Goal: Task Accomplishment & Management: Use online tool/utility

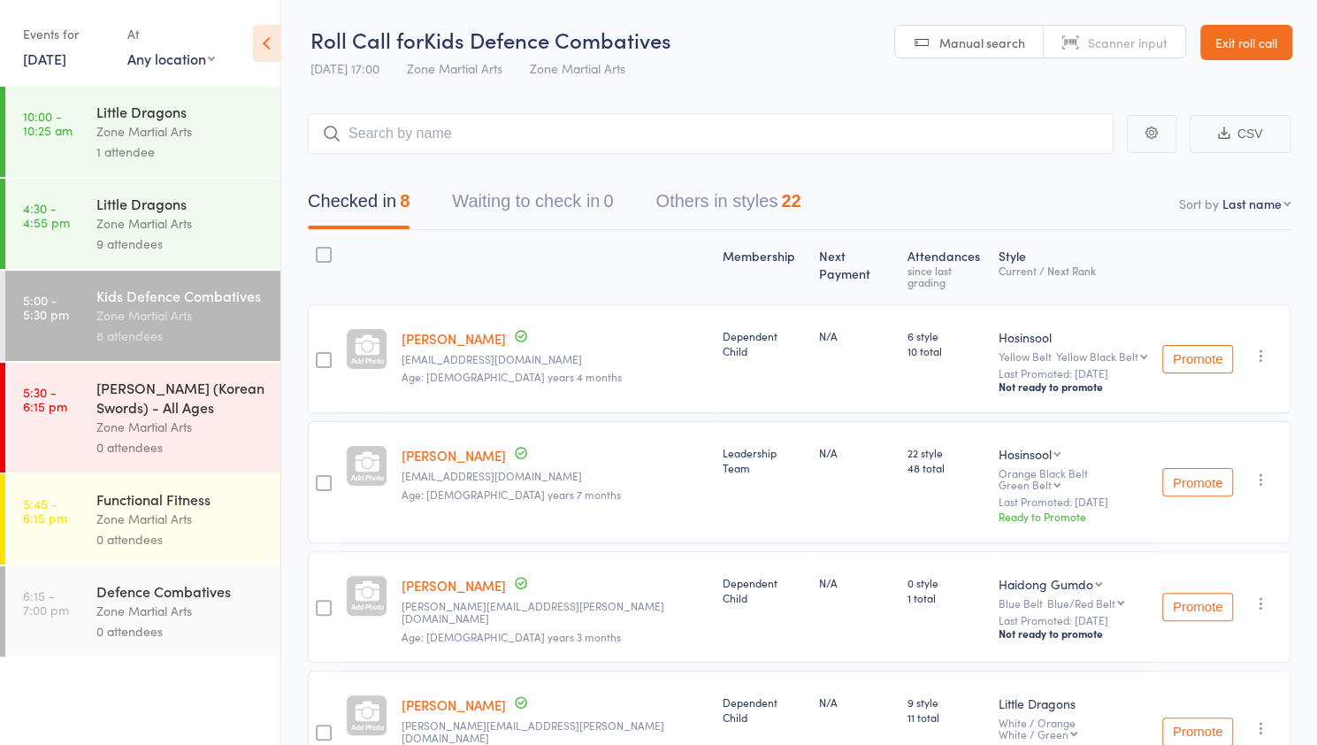
click at [64, 61] on link "11 Aug, 2025" at bounding box center [44, 58] width 43 height 19
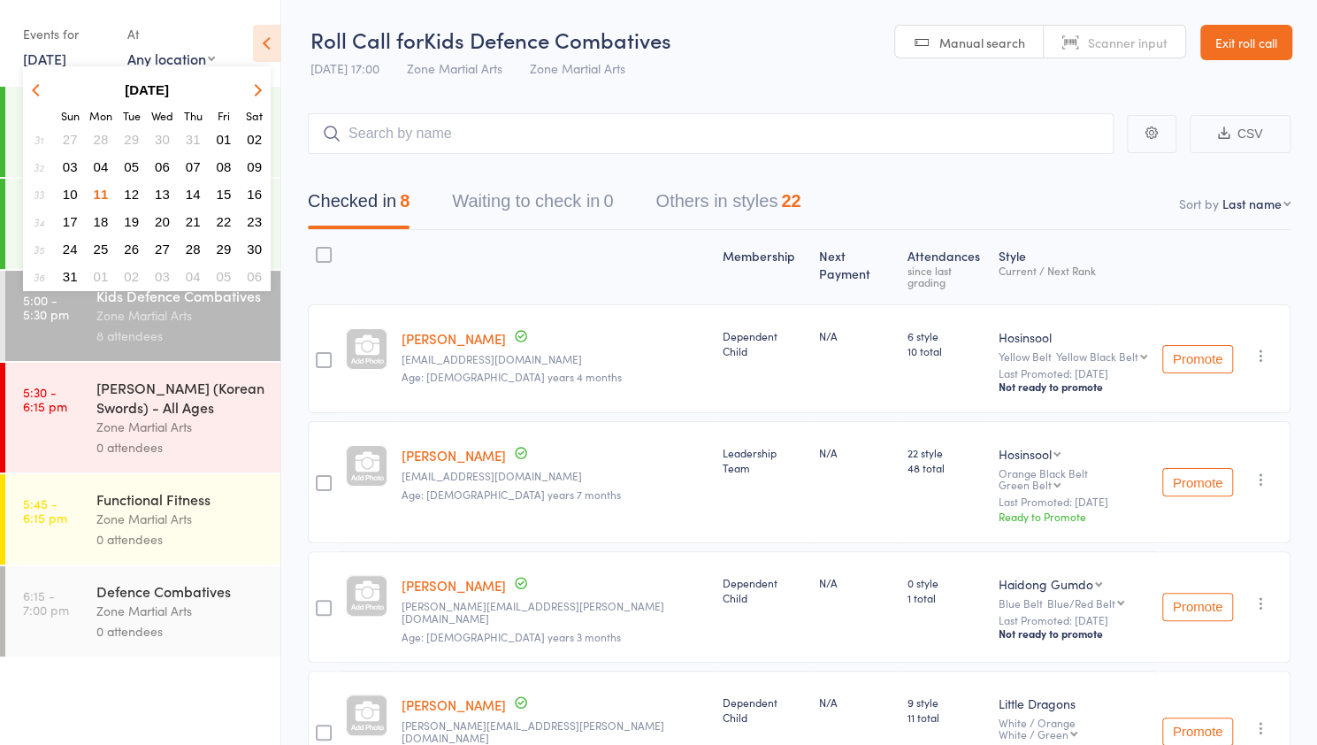
click at [133, 195] on span "12" at bounding box center [131, 194] width 15 height 15
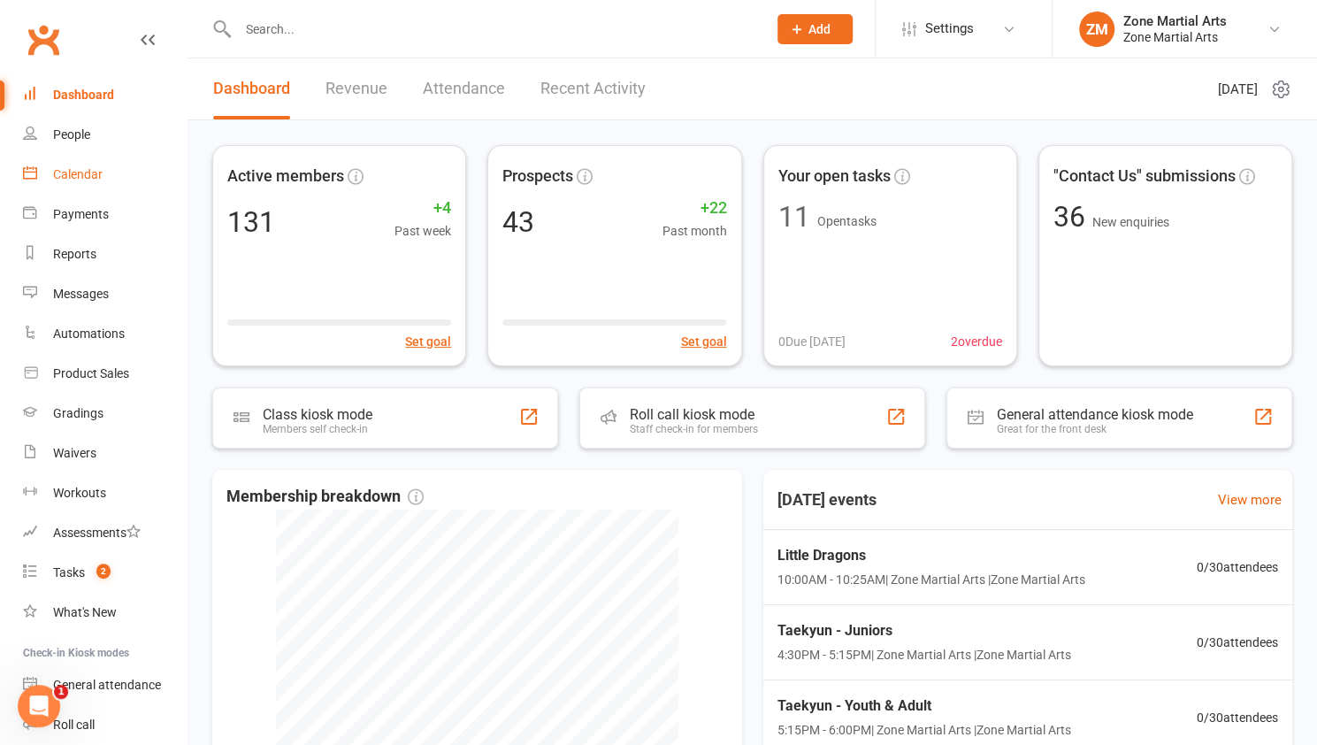
click at [131, 189] on link "Calendar" at bounding box center [105, 175] width 164 height 40
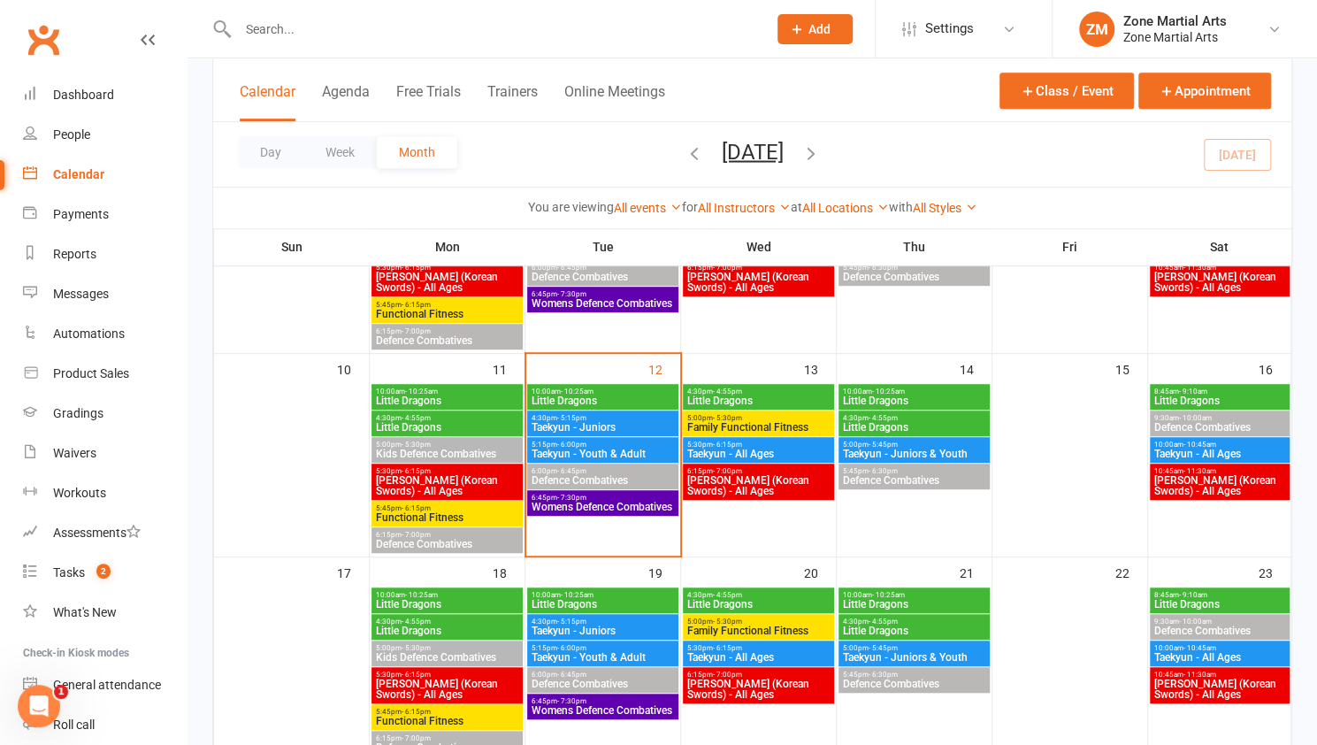
scroll to position [440, 0]
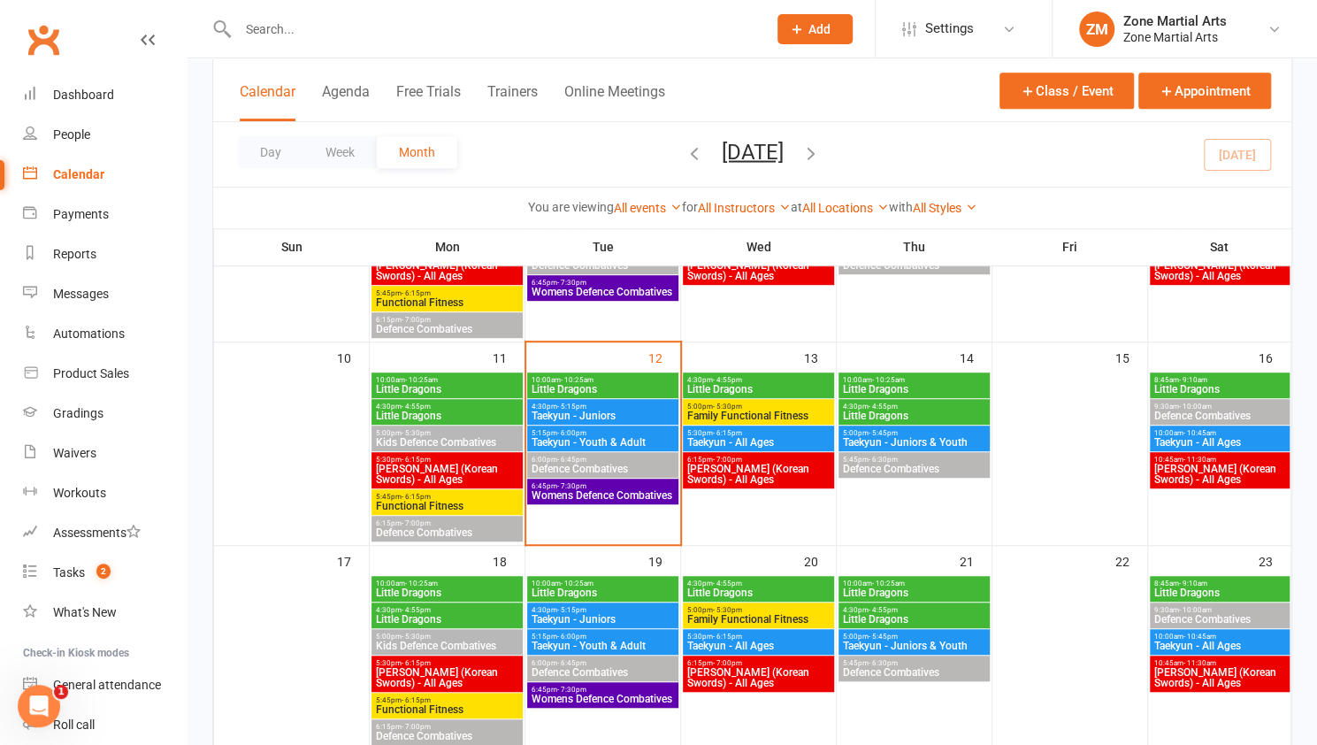
click at [635, 384] on span "Little Dragons" at bounding box center [603, 389] width 144 height 11
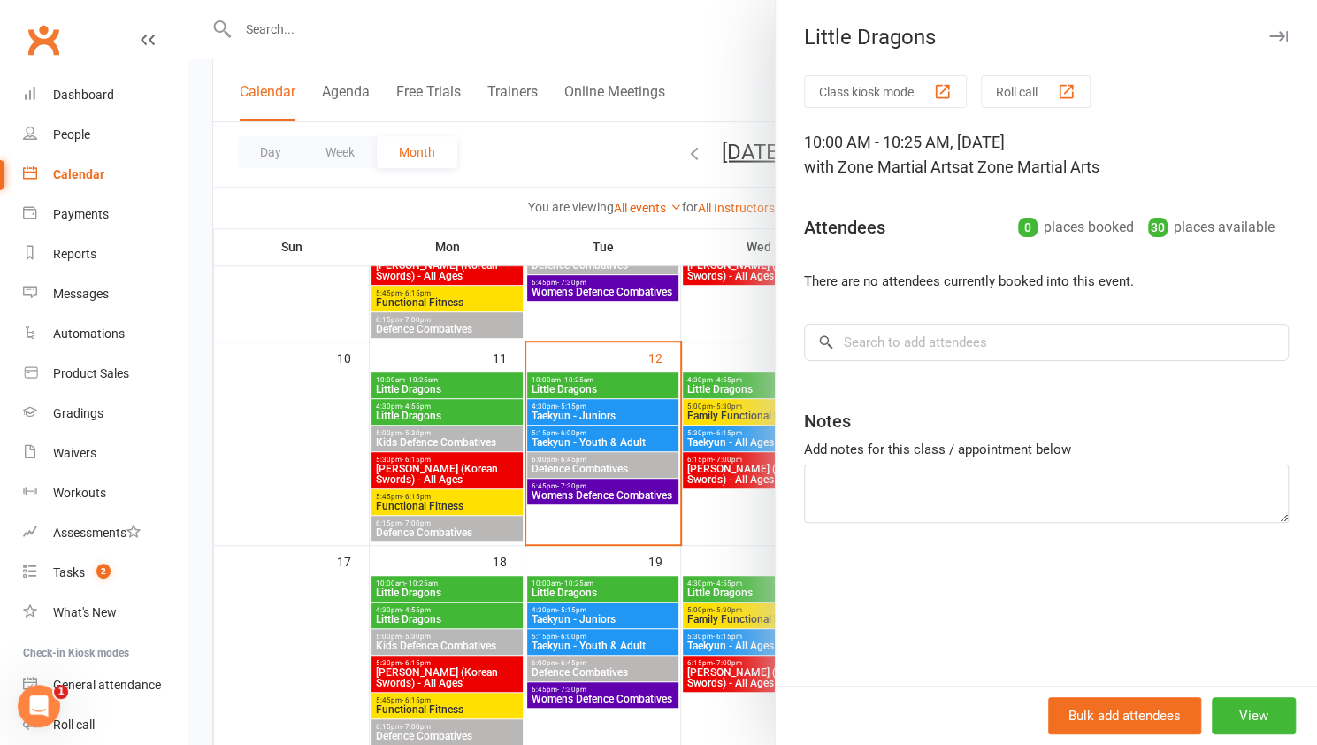
click at [1011, 87] on button "Roll call" at bounding box center [1036, 91] width 110 height 33
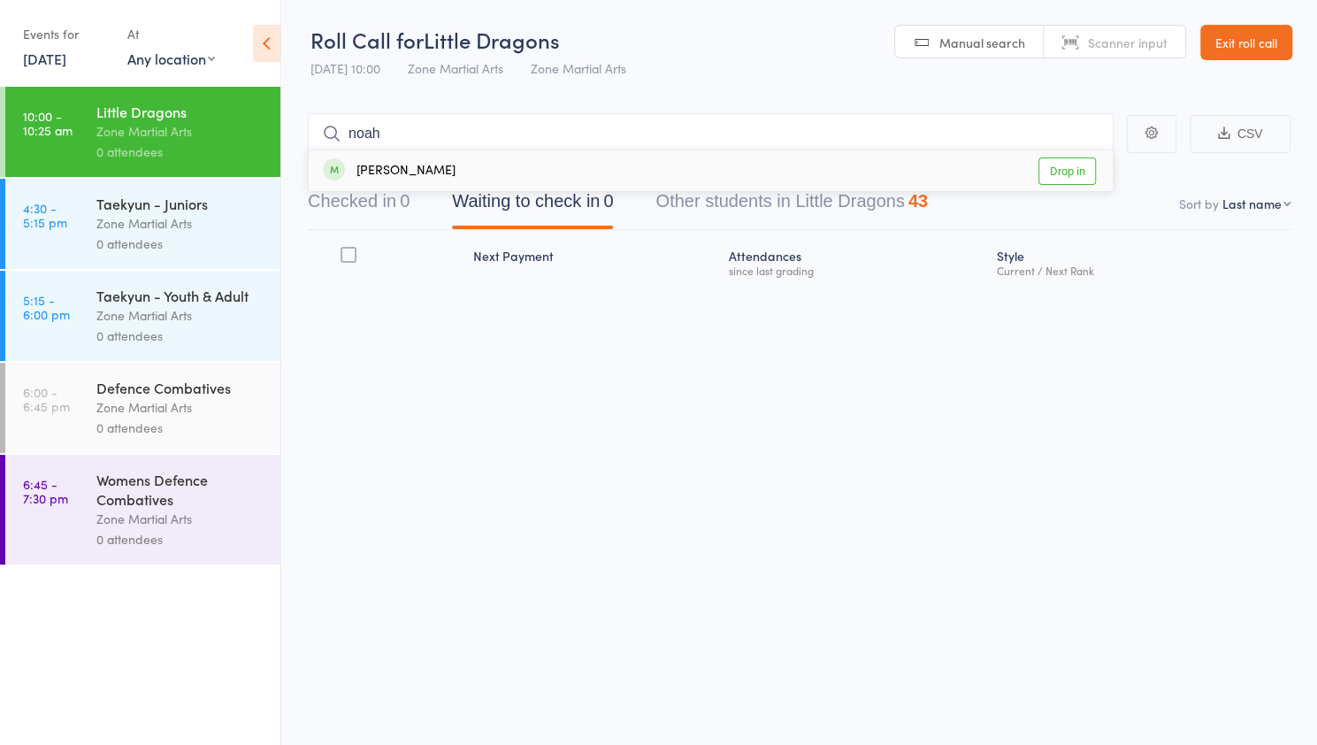
type input "noah"
click at [1050, 159] on link "Drop in" at bounding box center [1068, 170] width 58 height 27
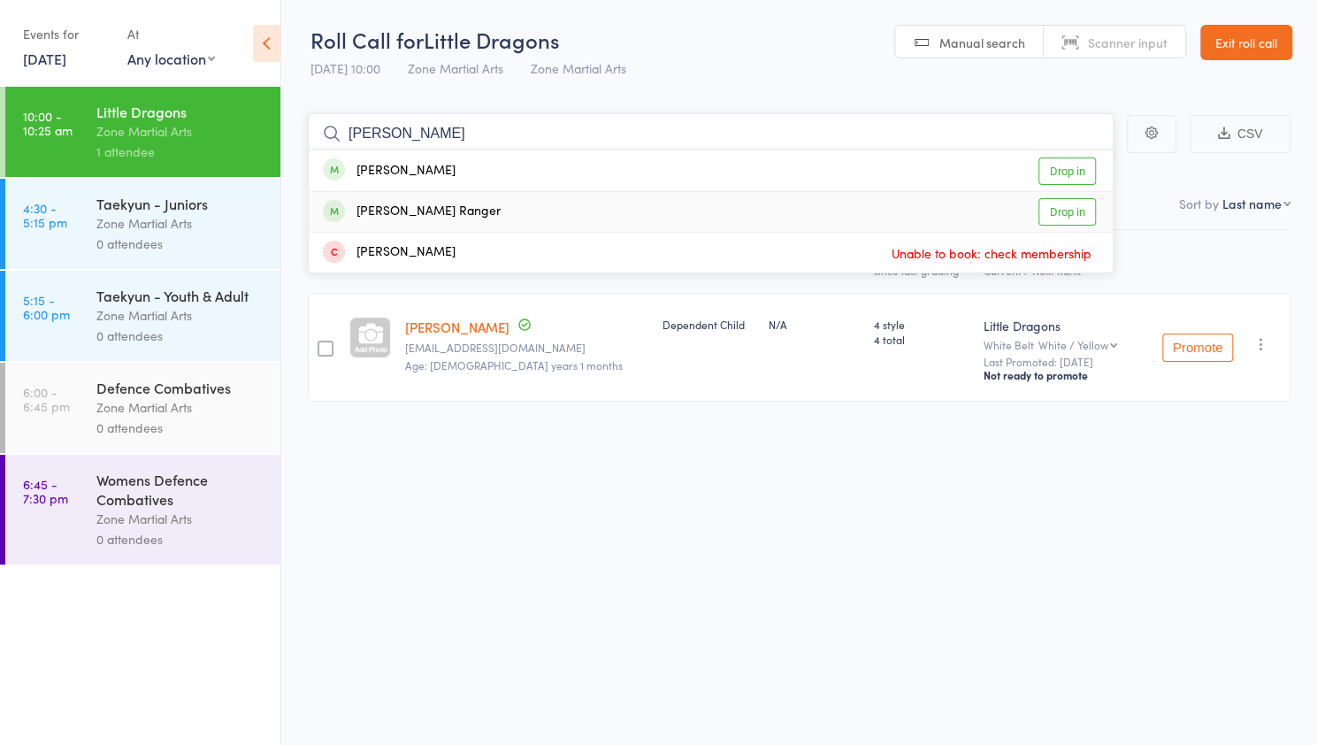
type input "hudson"
click at [1063, 214] on link "Drop in" at bounding box center [1068, 211] width 58 height 27
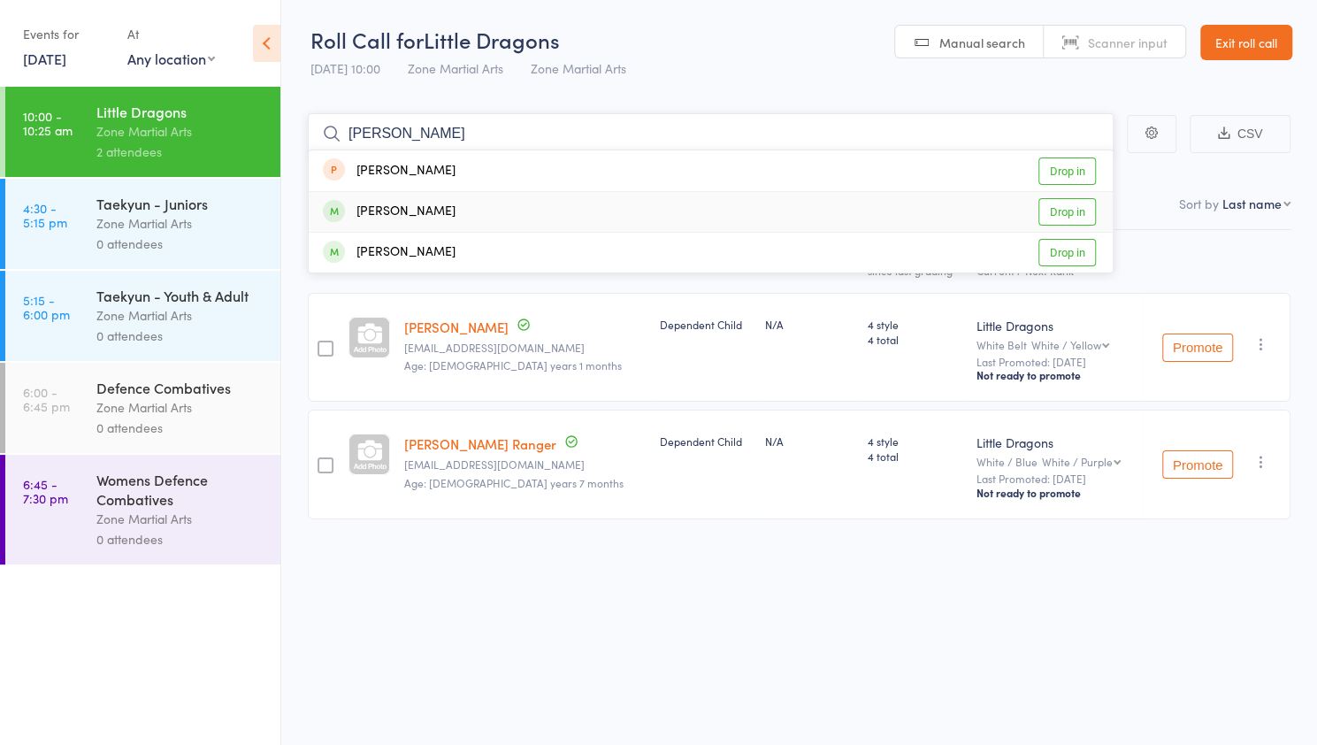
type input "thomas"
click at [1056, 199] on link "Drop in" at bounding box center [1068, 211] width 58 height 27
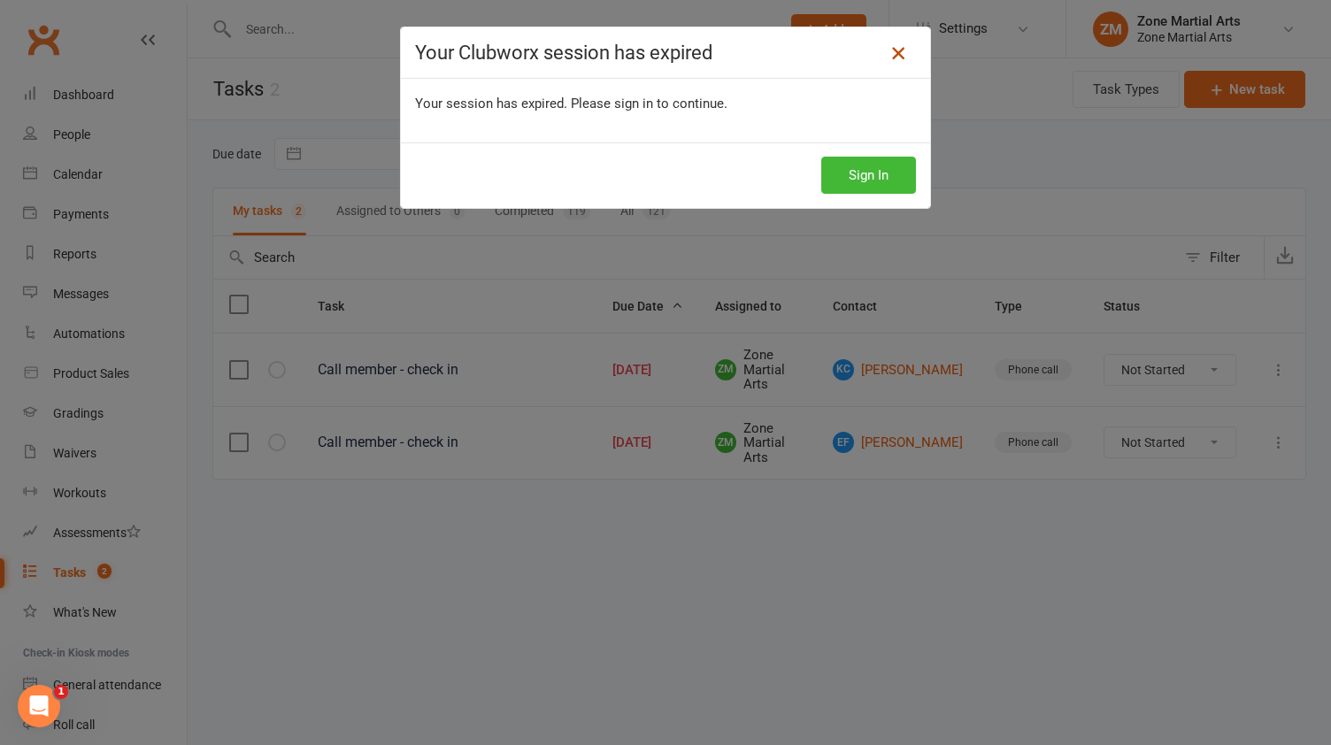
click at [890, 51] on icon at bounding box center [897, 52] width 21 height 21
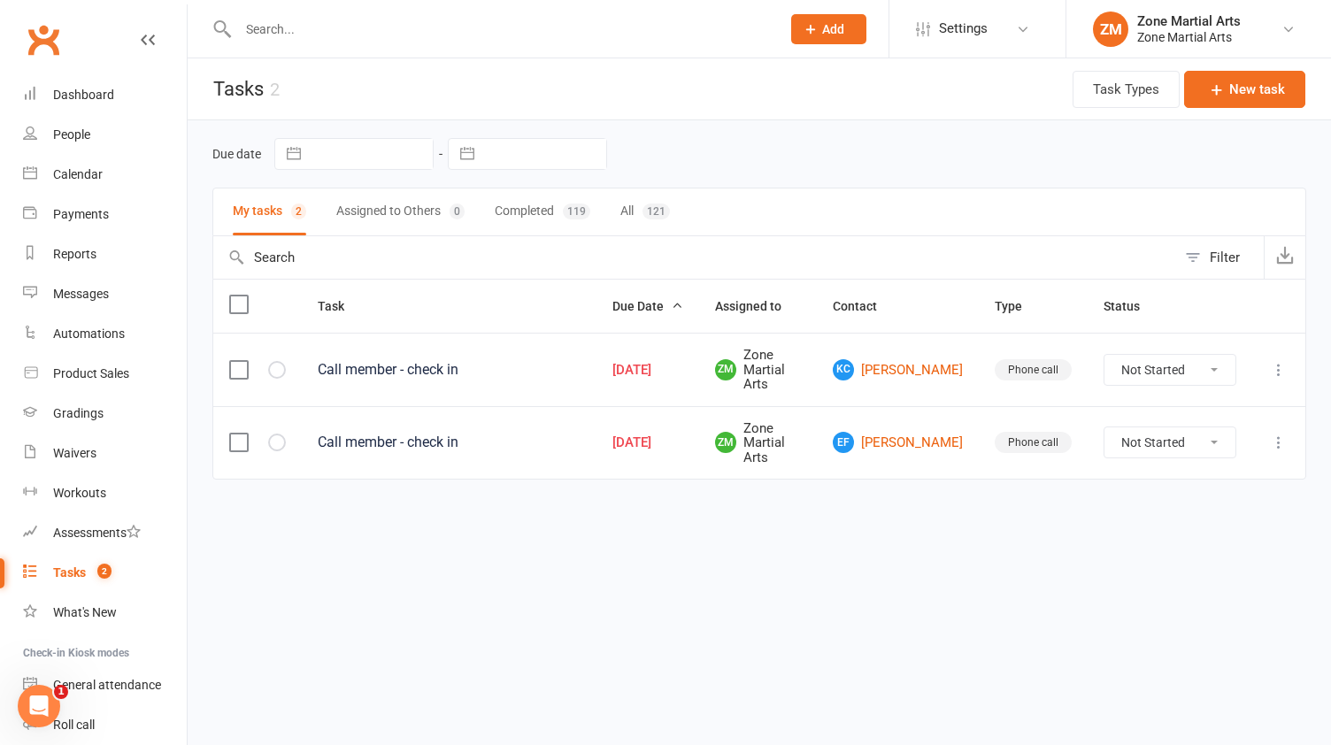
click at [554, 40] on input "text" at bounding box center [500, 29] width 535 height 25
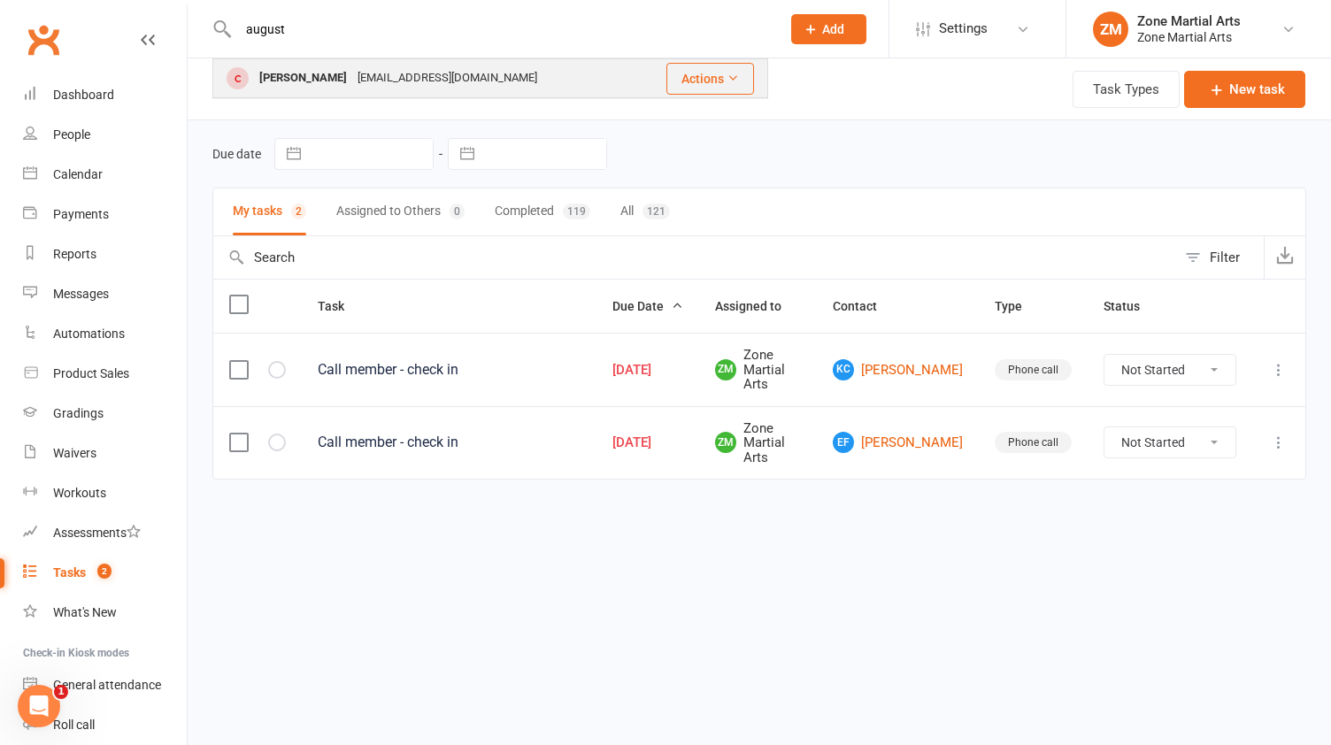
type input "august"
click at [562, 83] on div "August Yabsley ecafe@live.com.au" at bounding box center [426, 78] width 424 height 36
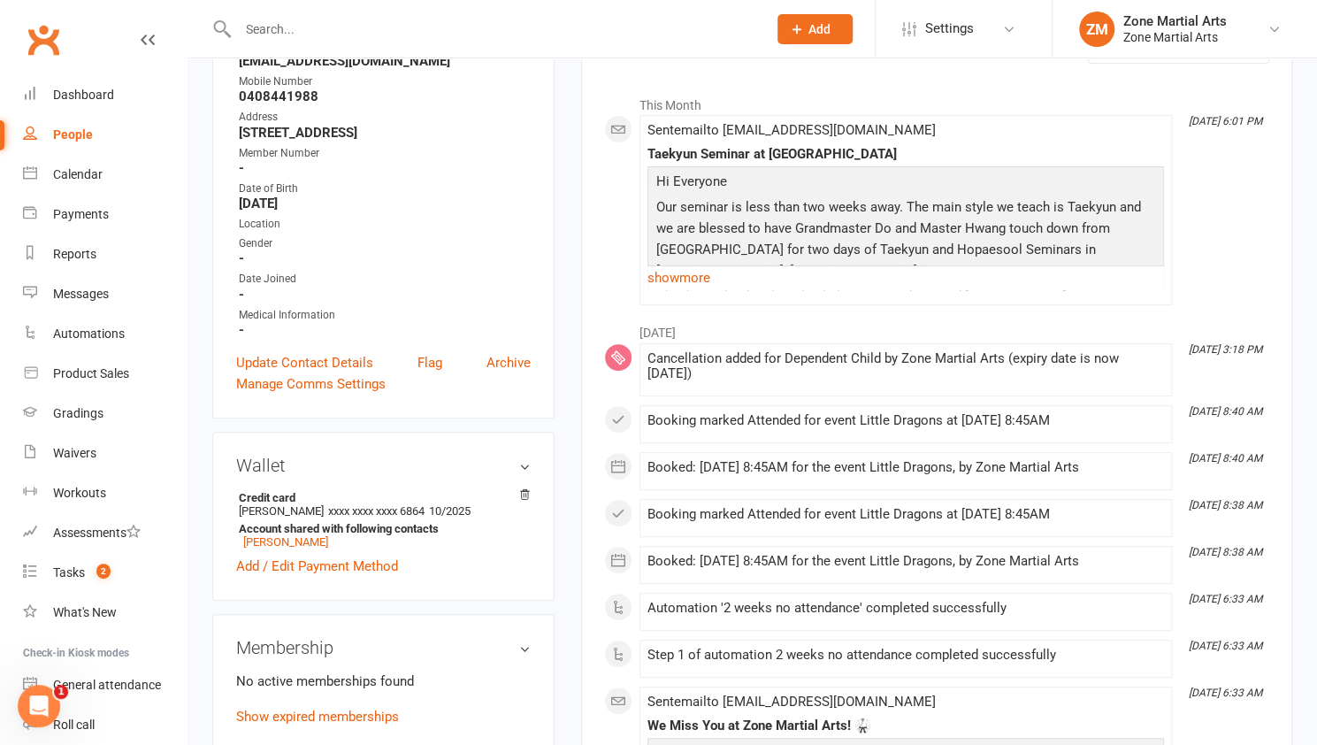
scroll to position [267, 0]
